Goal: Task Accomplishment & Management: Use online tool/utility

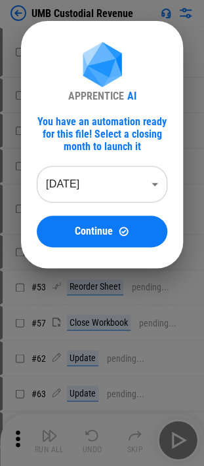
click at [96, 180] on body "UMB Custodial Revenue # 17 Move Or Copy Sheet pending... # 24 Rename Sheet pend…" at bounding box center [102, 233] width 204 height 466
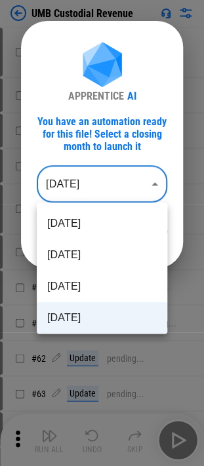
click at [101, 317] on li "Jun 2025" at bounding box center [102, 317] width 130 height 31
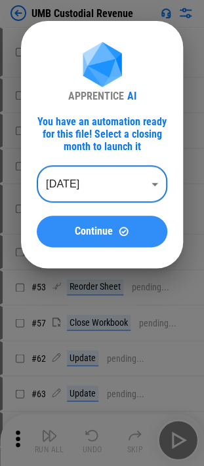
click at [115, 243] on button "Continue" at bounding box center [102, 230] width 130 height 31
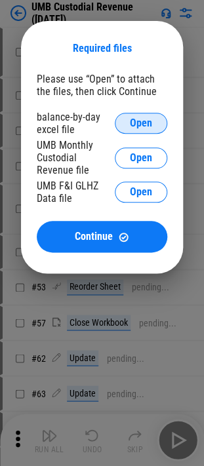
click at [145, 118] on button "Open" at bounding box center [141, 123] width 52 height 21
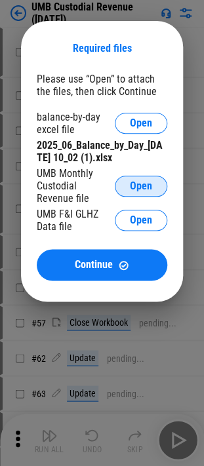
click at [152, 177] on button "Open" at bounding box center [141, 185] width 52 height 21
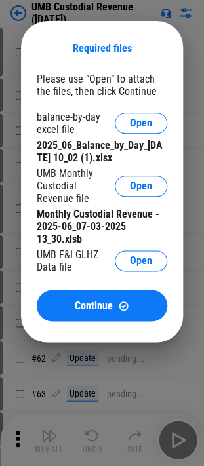
click at [169, 260] on div "Required files Please use “Open” to attach the files, then click Continue balan…" at bounding box center [102, 181] width 162 height 321
click at [161, 263] on button "Open" at bounding box center [141, 260] width 52 height 21
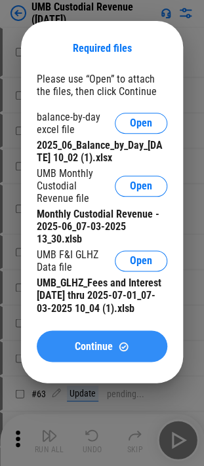
click at [90, 343] on span "Continue" at bounding box center [94, 346] width 38 height 10
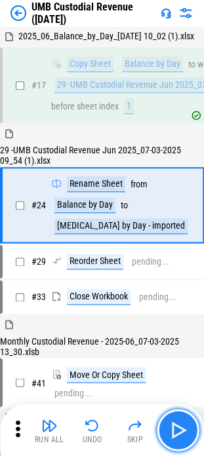
click at [185, 432] on img "button" at bounding box center [177, 429] width 21 height 21
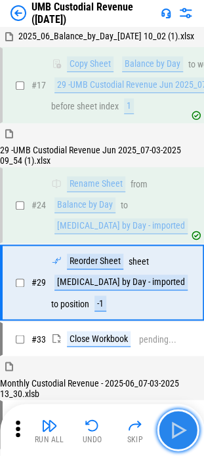
click at [185, 432] on img "button" at bounding box center [177, 429] width 21 height 21
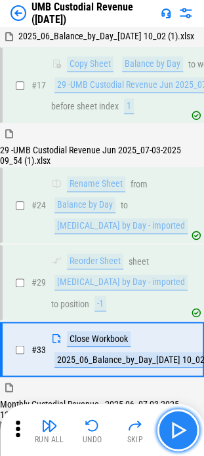
click at [185, 432] on img "button" at bounding box center [177, 429] width 21 height 21
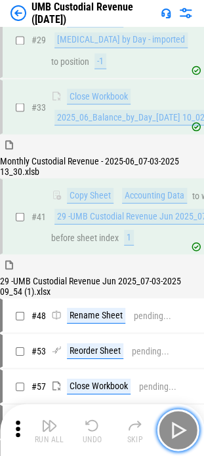
click at [179, 432] on img "button" at bounding box center [177, 429] width 21 height 21
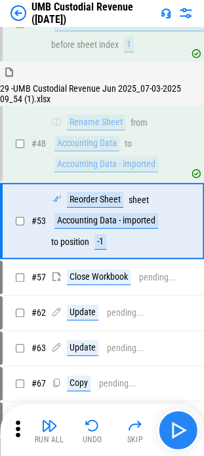
scroll to position [439, 0]
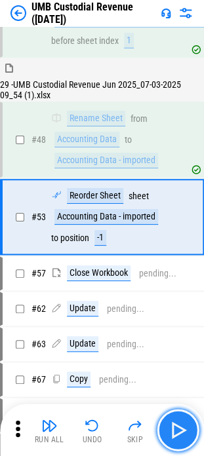
click at [179, 432] on img "button" at bounding box center [177, 429] width 21 height 21
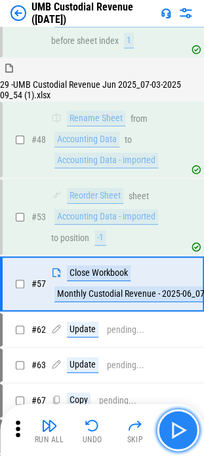
click at [181, 431] on img "button" at bounding box center [177, 429] width 21 height 21
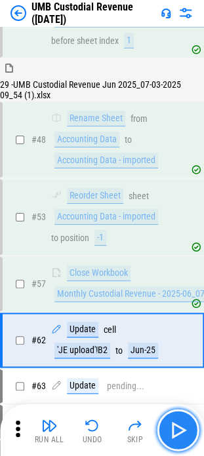
click at [177, 425] on img "button" at bounding box center [177, 429] width 21 height 21
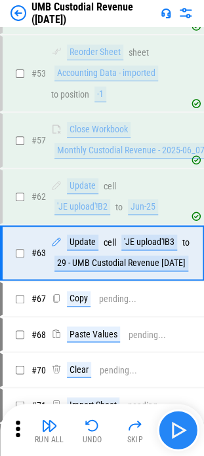
scroll to position [617, 0]
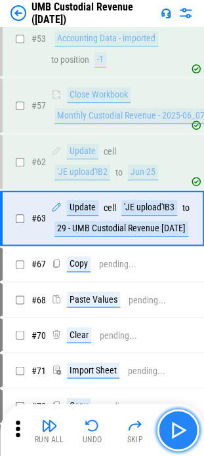
click at [177, 425] on img "button" at bounding box center [177, 429] width 21 height 21
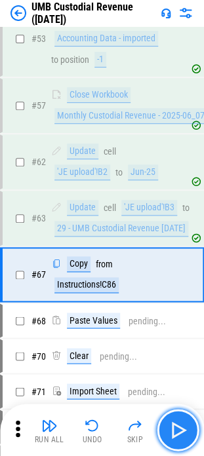
click at [177, 425] on img "button" at bounding box center [177, 429] width 21 height 21
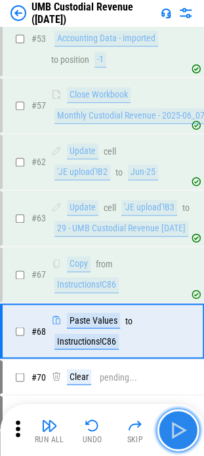
click at [177, 425] on img "button" at bounding box center [177, 429] width 21 height 21
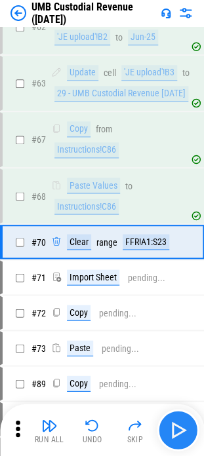
scroll to position [774, 0]
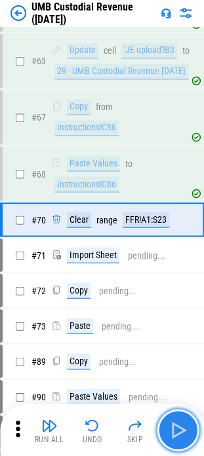
click at [177, 425] on img "button" at bounding box center [177, 429] width 21 height 21
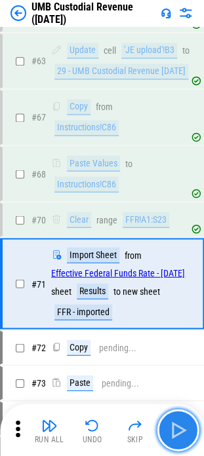
click at [177, 425] on img "button" at bounding box center [177, 429] width 21 height 21
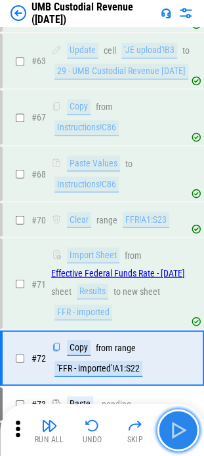
click at [177, 425] on img "button" at bounding box center [177, 429] width 21 height 21
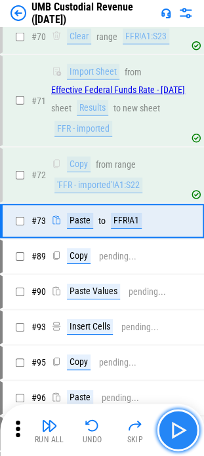
click at [177, 425] on img "button" at bounding box center [177, 429] width 21 height 21
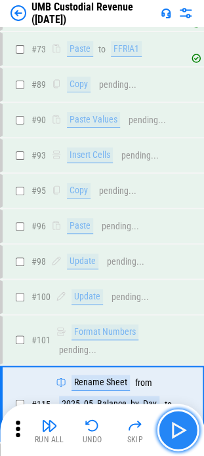
click at [177, 425] on img "button" at bounding box center [177, 429] width 21 height 21
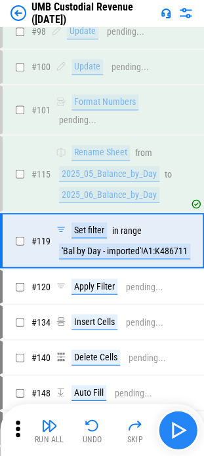
scroll to position [1375, 0]
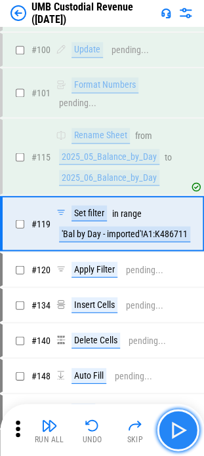
click at [177, 425] on img "button" at bounding box center [177, 429] width 21 height 21
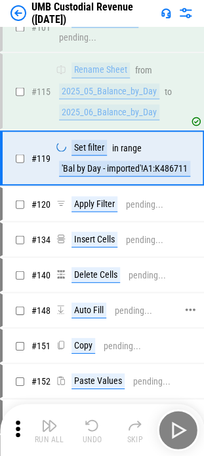
scroll to position [1506, 0]
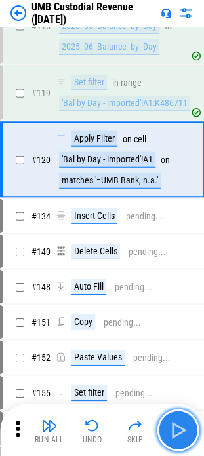
click at [182, 426] on img "button" at bounding box center [177, 429] width 21 height 21
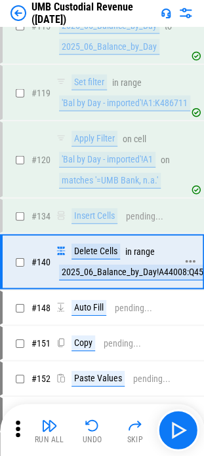
click at [128, 268] on div "2025_06_Balance_by_Day!A44008:Q45581" at bounding box center [139, 272] width 160 height 16
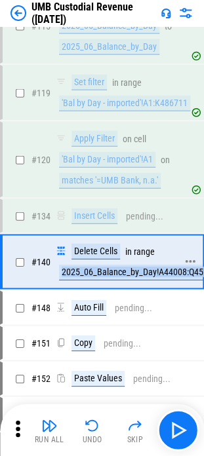
click at [128, 268] on div "2025_06_Balance_by_Day!A44008:Q45581" at bounding box center [139, 272] width 160 height 16
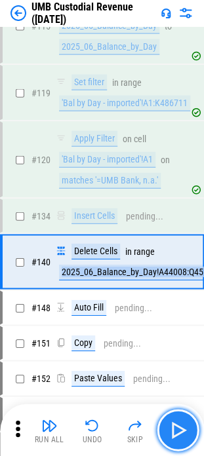
click at [169, 435] on img "button" at bounding box center [177, 429] width 21 height 21
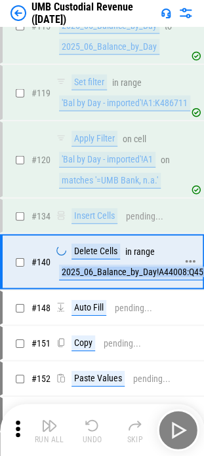
click at [75, 284] on div "# 140 Delete Cells in range 2025_06_Balance_by_Day!A44008:Q45581" at bounding box center [96, 261] width 187 height 52
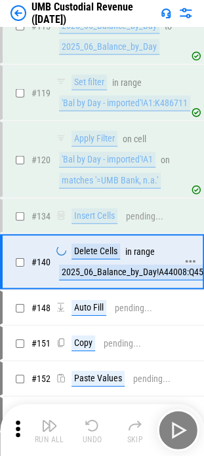
click at [103, 278] on div "2025_06_Balance_by_Day!A44008:Q45581" at bounding box center [139, 272] width 160 height 16
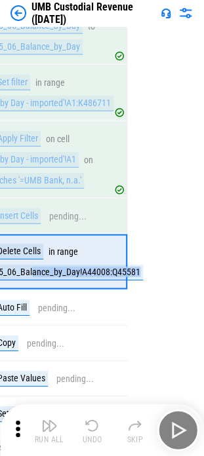
scroll to position [1506, 92]
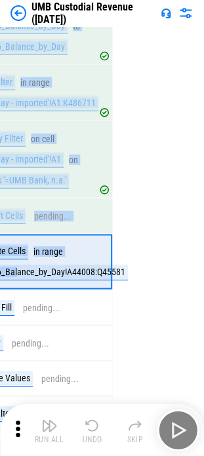
drag, startPoint x: 110, startPoint y: 278, endPoint x: 137, endPoint y: 278, distance: 26.8
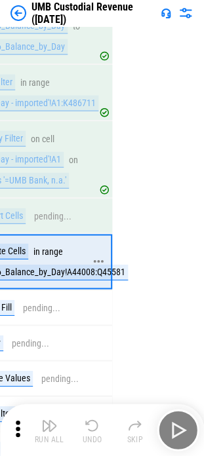
click at [103, 277] on div at bounding box center [104, 261] width 13 height 52
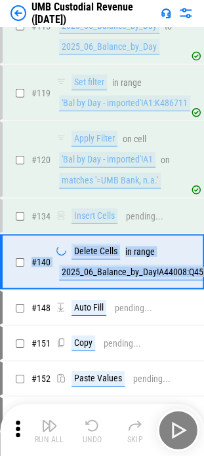
drag, startPoint x: 98, startPoint y: 286, endPoint x: -86, endPoint y: 281, distance: 184.1
click at [151, 272] on div "2025_06_Balance_by_Day!A44008:Q45581" at bounding box center [139, 272] width 160 height 16
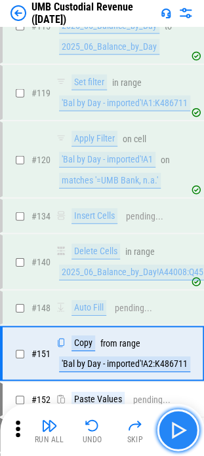
click at [177, 439] on img "button" at bounding box center [177, 429] width 21 height 21
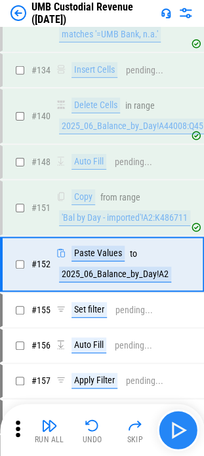
scroll to position [1689, 0]
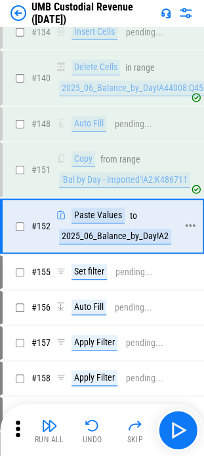
click at [147, 234] on div "2025_06_Balance_by_Day!A2" at bounding box center [115, 237] width 112 height 16
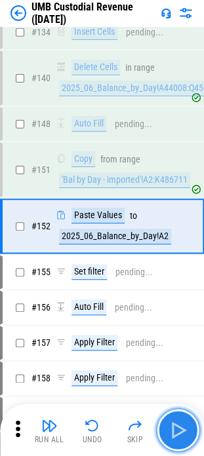
click at [185, 440] on button "button" at bounding box center [178, 430] width 42 height 42
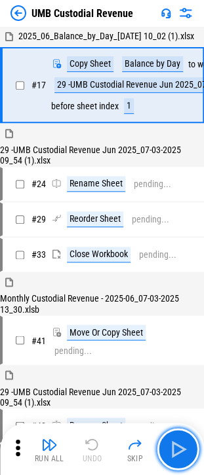
click at [179, 437] on button "button" at bounding box center [178, 449] width 42 height 42
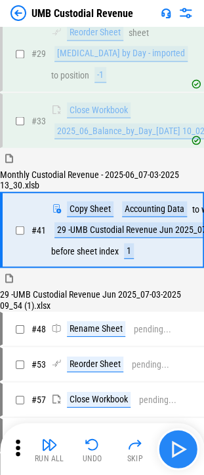
scroll to position [232, 0]
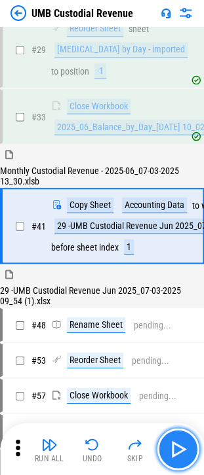
click at [179, 451] on img "button" at bounding box center [177, 449] width 21 height 21
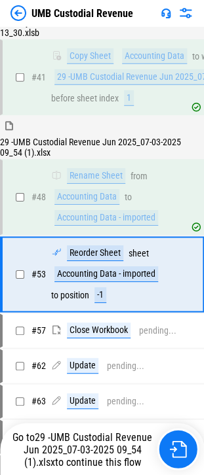
scroll to position [429, 0]
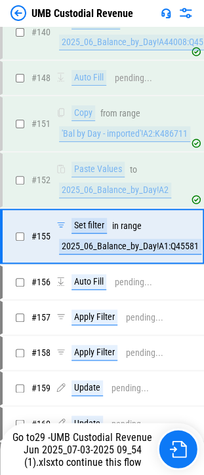
scroll to position [1736, 0]
